Goal: Task Accomplishment & Management: Manage account settings

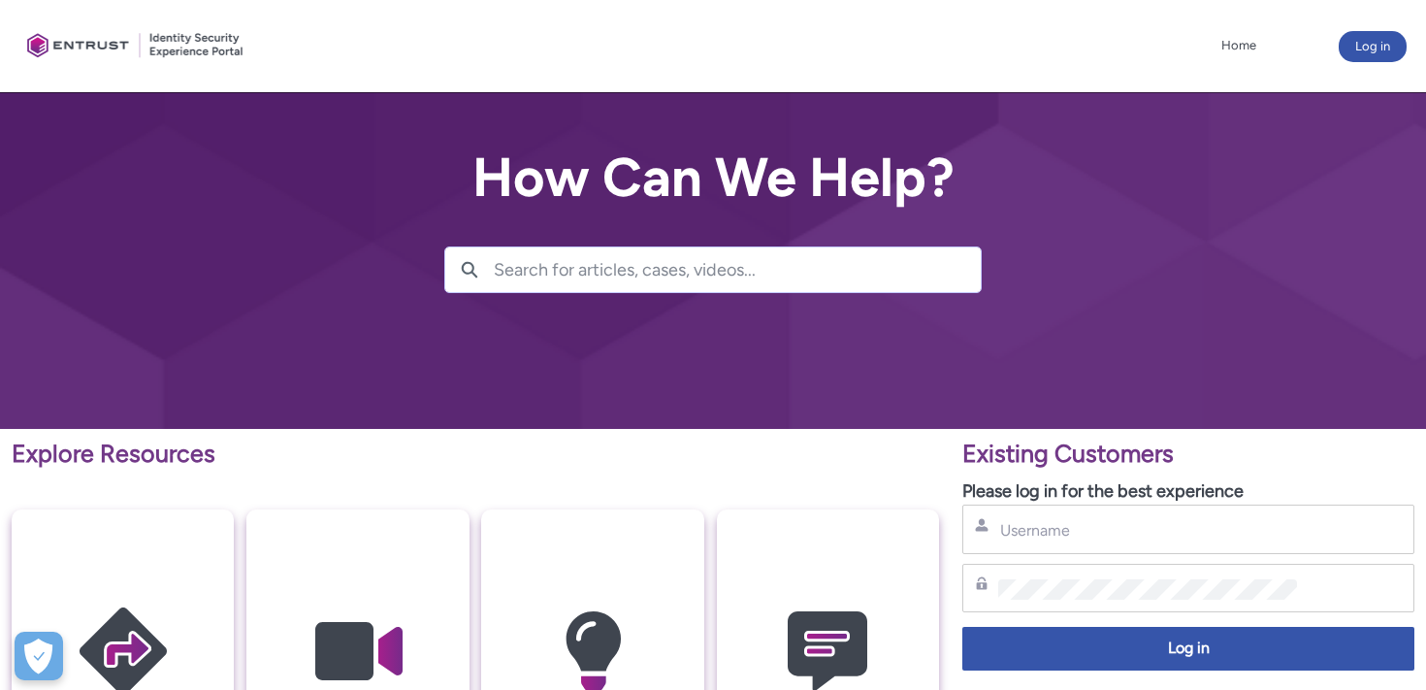
click at [1215, 538] on input "Username" at bounding box center [1147, 530] width 299 height 20
click at [1233, 525] on input "alex.stokes" at bounding box center [1147, 530] width 299 height 20
type input "alex.stokes@spareroom.co.uk"
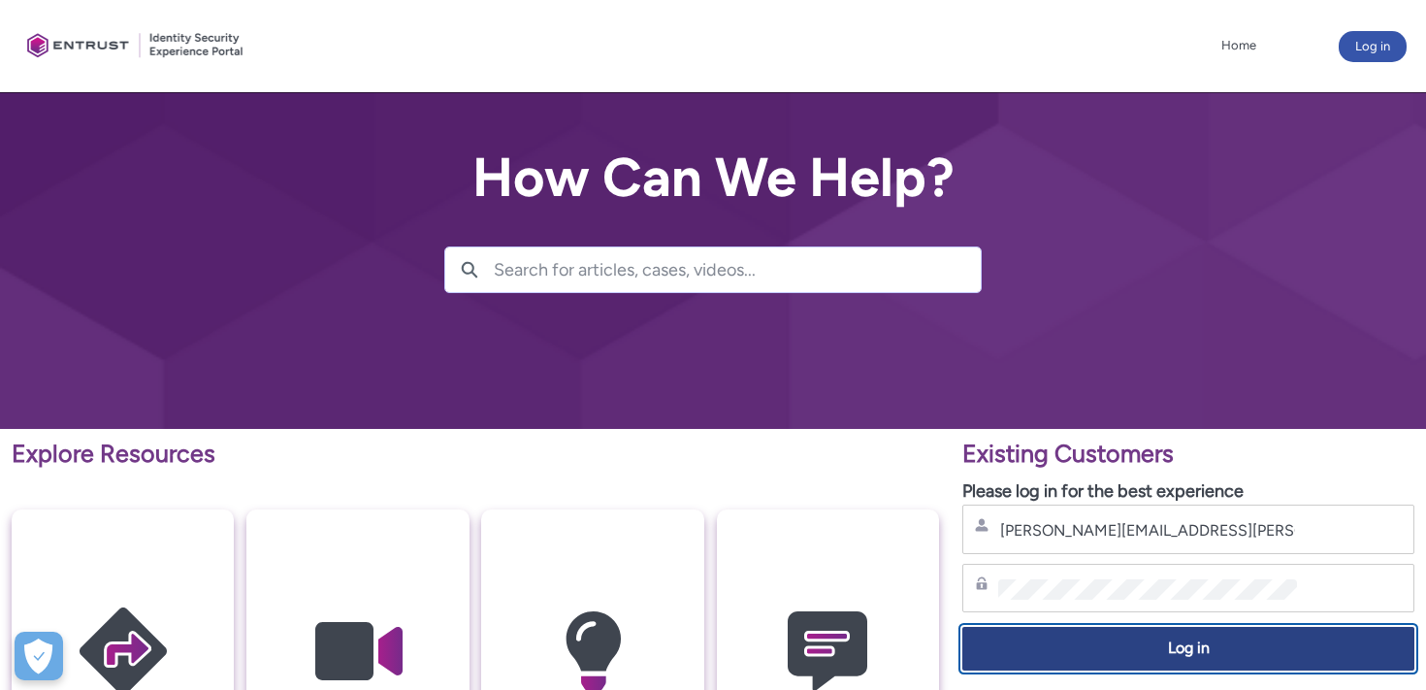
click at [1241, 636] on button "Log in" at bounding box center [1188, 649] width 452 height 44
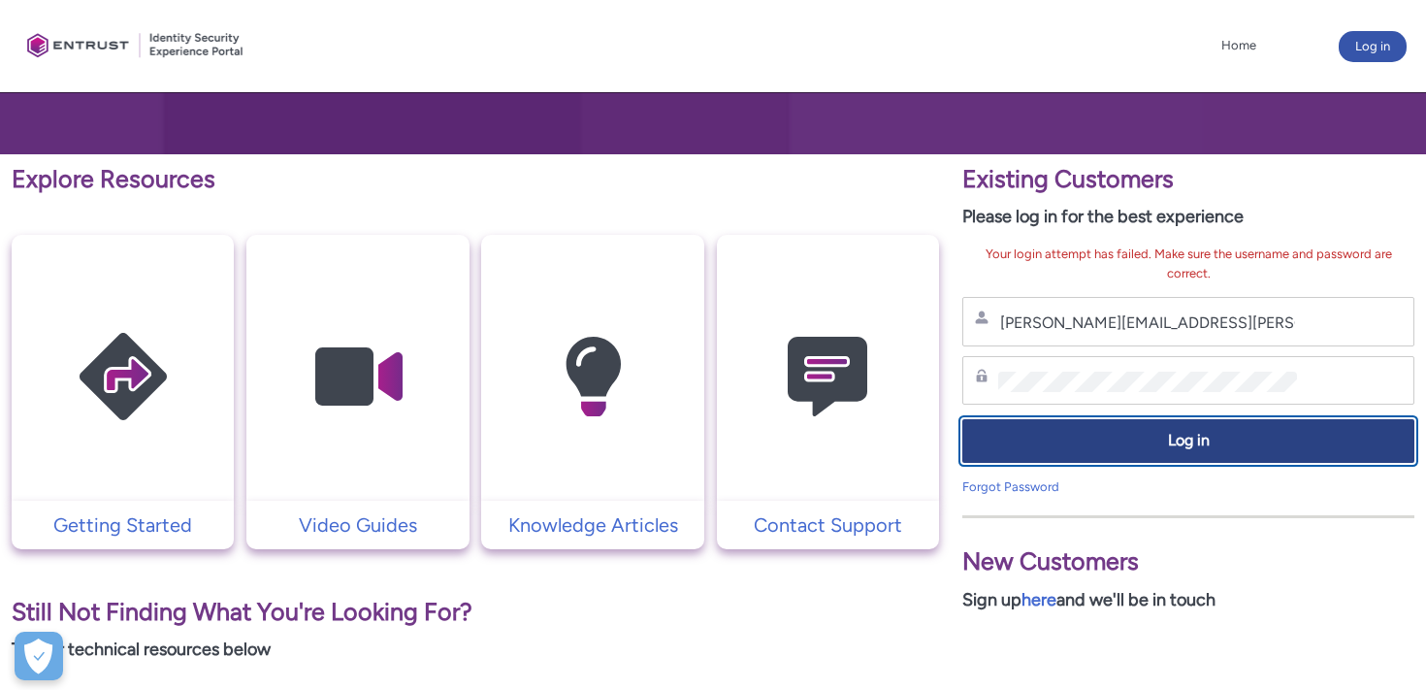
scroll to position [398, 0]
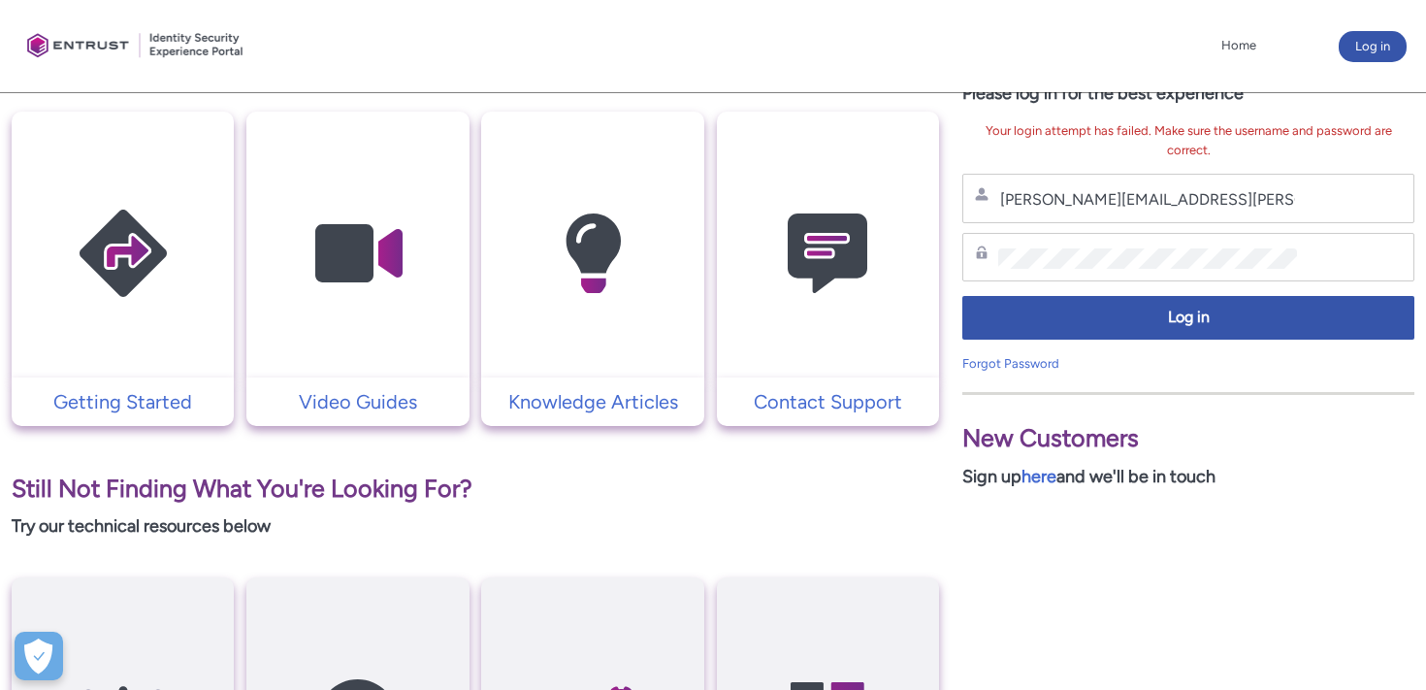
click at [808, 242] on img at bounding box center [827, 253] width 184 height 209
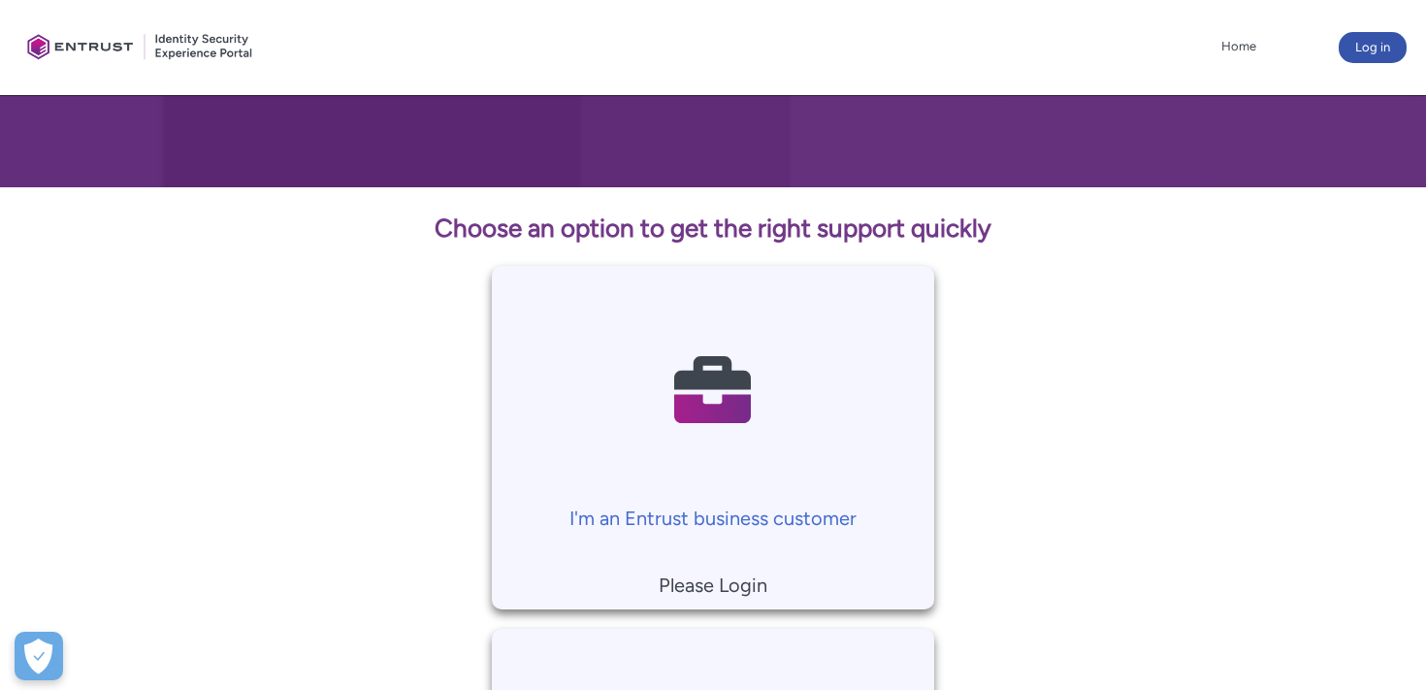
scroll to position [299, 0]
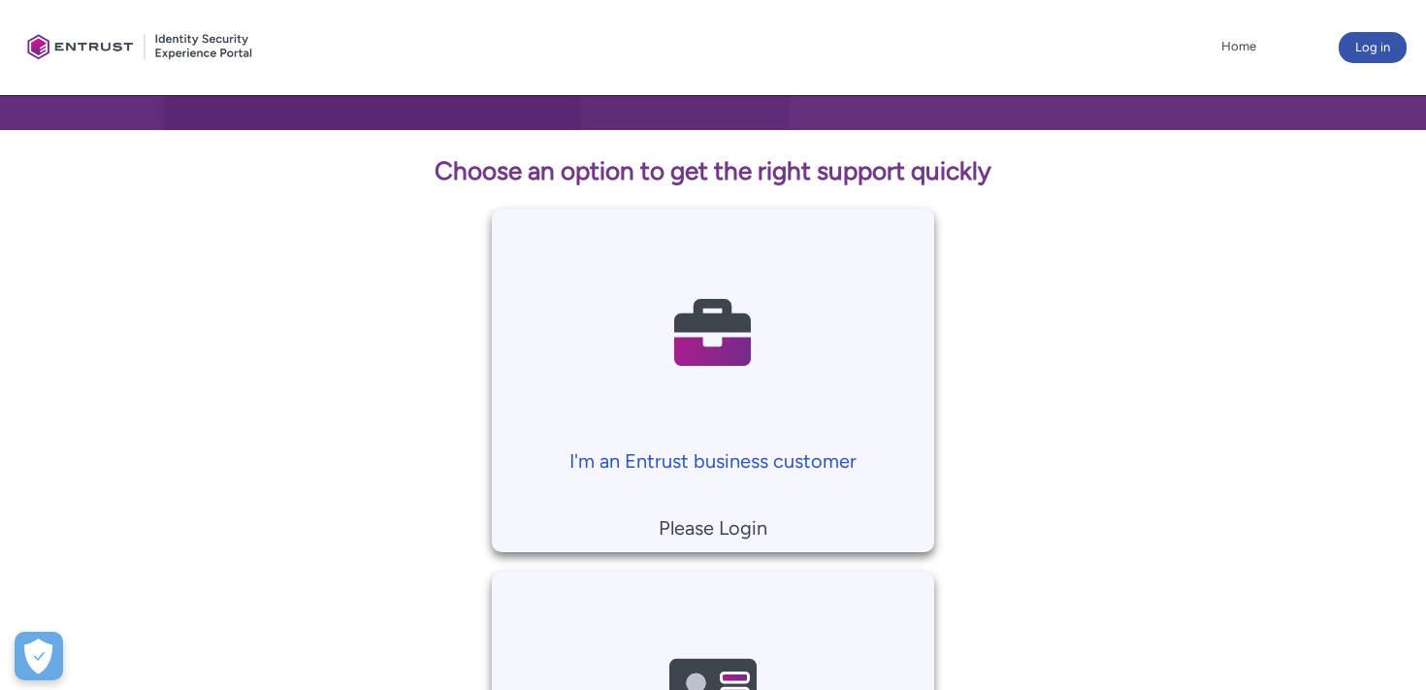
click at [796, 430] on img at bounding box center [713, 332] width 184 height 209
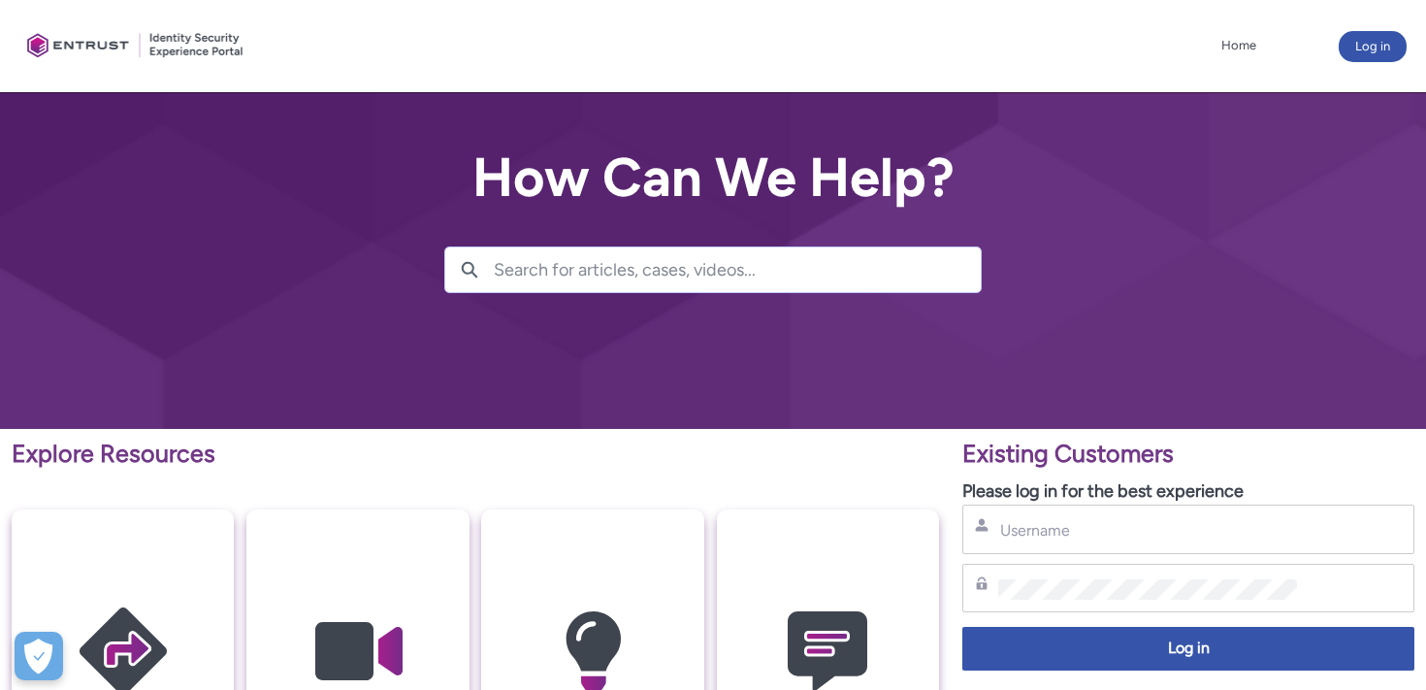
scroll to position [178, 0]
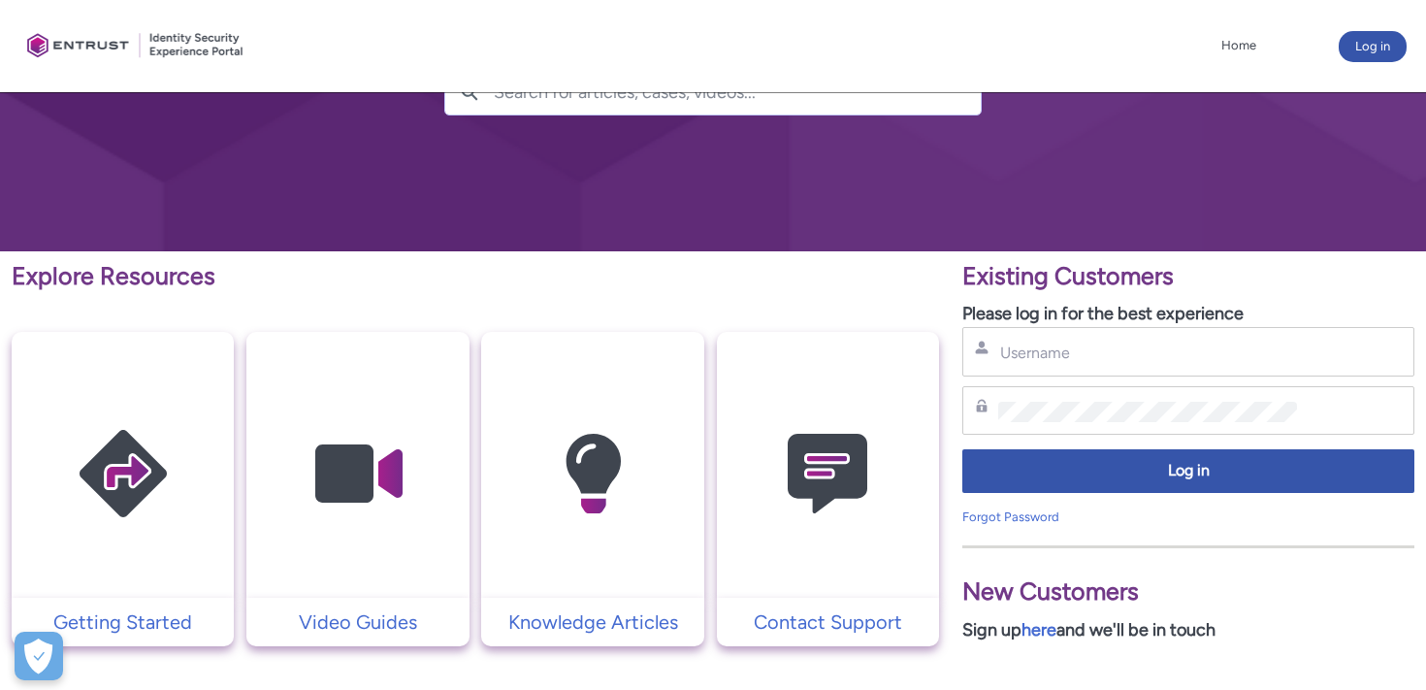
click at [825, 537] on img at bounding box center [827, 474] width 184 height 209
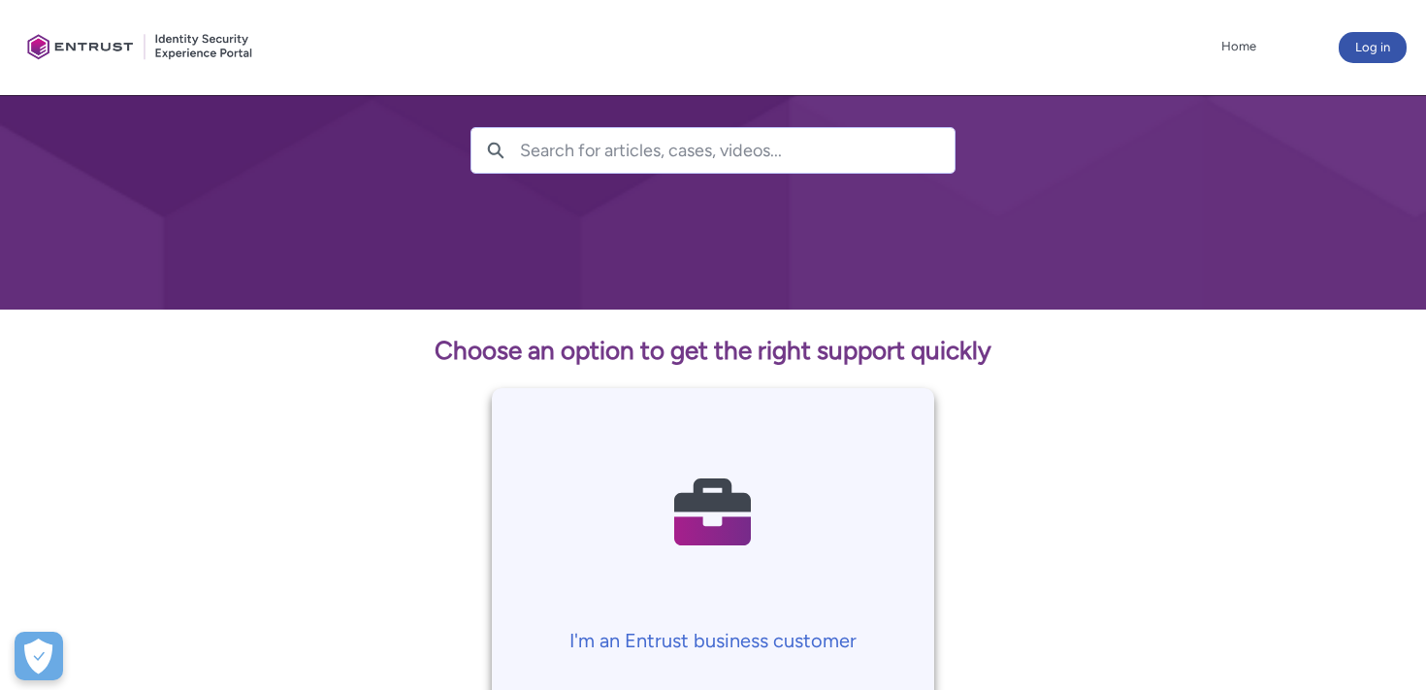
scroll to position [396, 0]
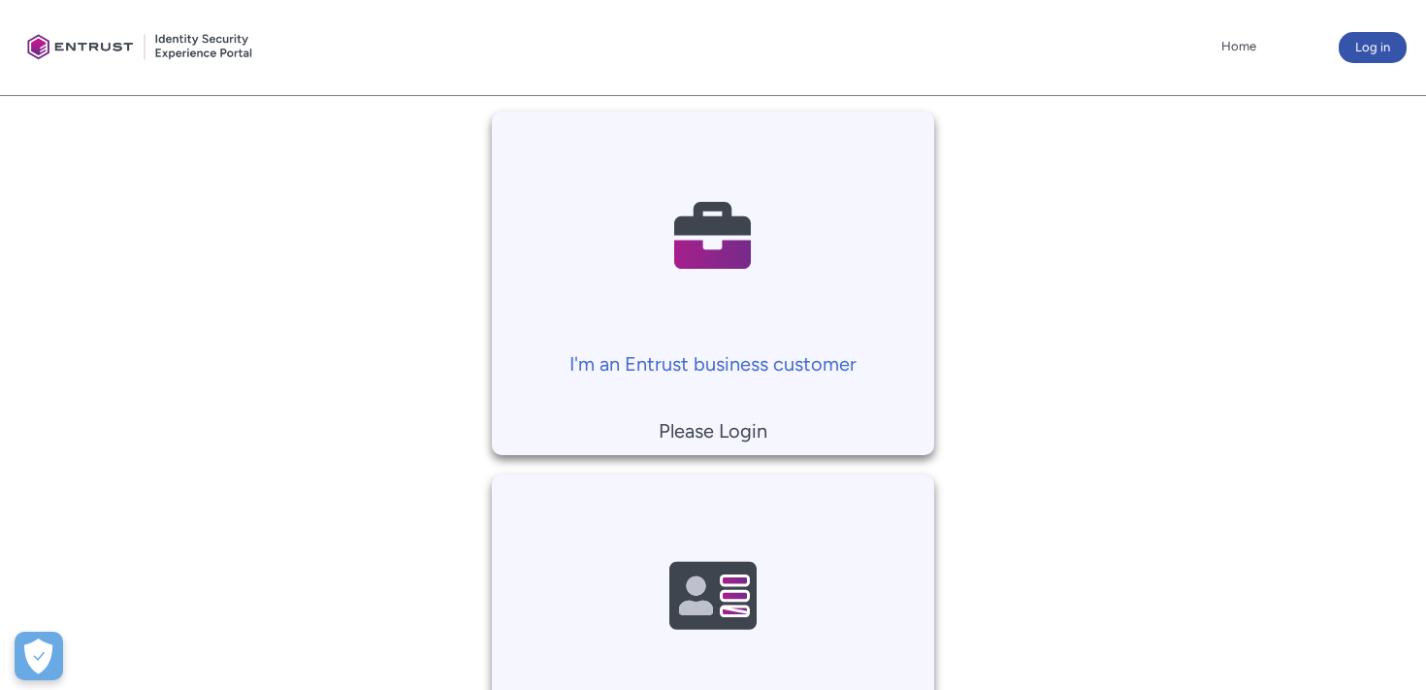
click at [719, 418] on p "Please Login" at bounding box center [713, 430] width 424 height 29
click at [721, 367] on p "I'm an Entrust business customer" at bounding box center [713, 363] width 424 height 29
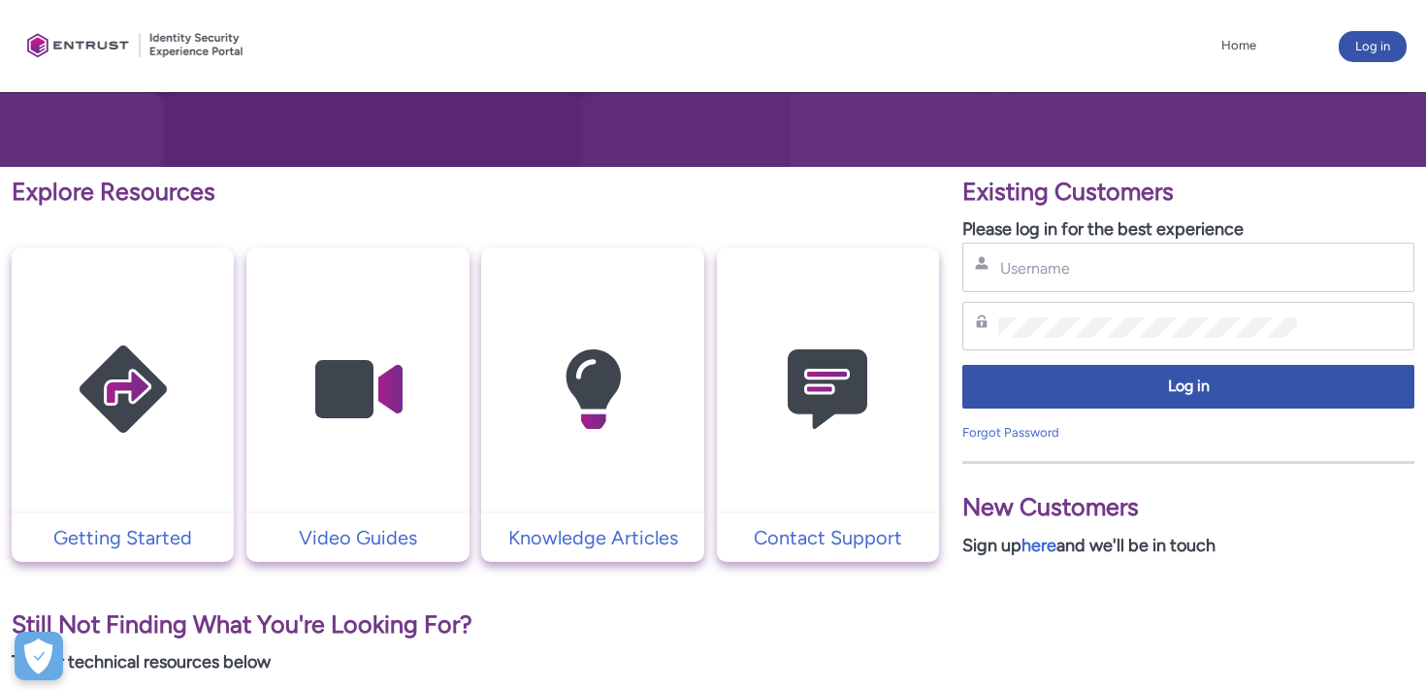
scroll to position [265, 0]
